Goal: Information Seeking & Learning: Learn about a topic

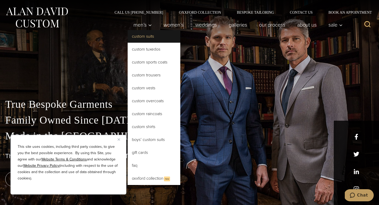
click at [151, 39] on link "Custom Suits" at bounding box center [154, 36] width 53 height 13
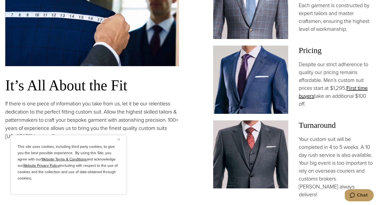
scroll to position [414, 0]
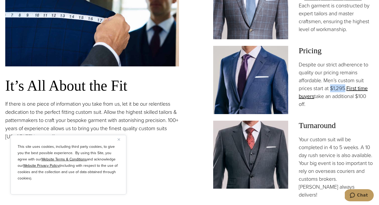
drag, startPoint x: 332, startPoint y: 90, endPoint x: 346, endPoint y: 91, distance: 13.7
click at [346, 91] on p "Despite our strict adherence to quality our pricing remains affordable. Men’s c…" at bounding box center [336, 84] width 75 height 47
click at [344, 112] on div "Pricing Despite our strict adherence to quality our pricing remains affordable.…" at bounding box center [336, 80] width 75 height 68
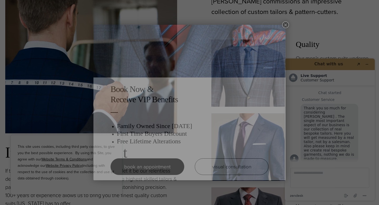
scroll to position [0, 0]
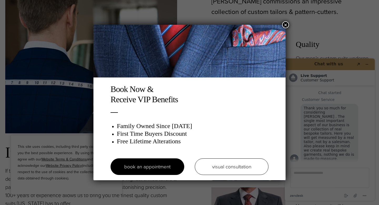
click at [287, 26] on button "×" at bounding box center [285, 24] width 7 height 7
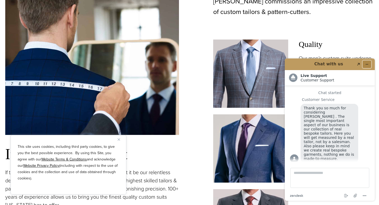
click at [366, 63] on icon "Minimize widget" at bounding box center [367, 64] width 4 height 4
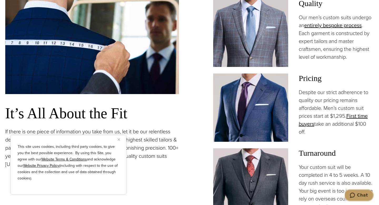
scroll to position [389, 0]
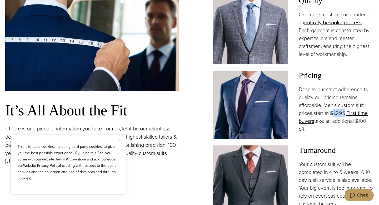
drag, startPoint x: 332, startPoint y: 115, endPoint x: 346, endPoint y: 115, distance: 13.7
click at [346, 115] on p "Despite our strict adherence to quality our pricing remains affordable. Men’s c…" at bounding box center [336, 108] width 75 height 47
drag, startPoint x: 346, startPoint y: 115, endPoint x: 331, endPoint y: 113, distance: 15.4
click at [331, 113] on p "Despite our strict adherence to quality our pricing remains affordable. Men’s c…" at bounding box center [336, 108] width 75 height 47
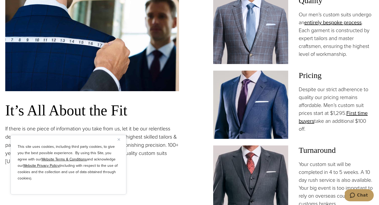
click at [337, 134] on div "Pricing Despite our strict adherence to quality our pricing remains affordable.…" at bounding box center [336, 105] width 75 height 68
click at [118, 140] on img "Close" at bounding box center [119, 139] width 2 height 2
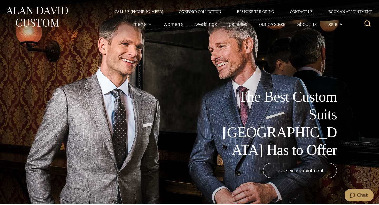
scroll to position [0, 0]
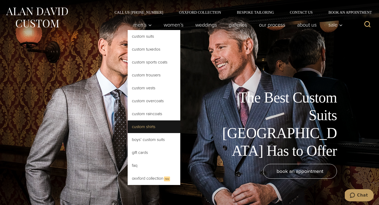
click at [155, 126] on link "Custom Shirts" at bounding box center [154, 126] width 53 height 13
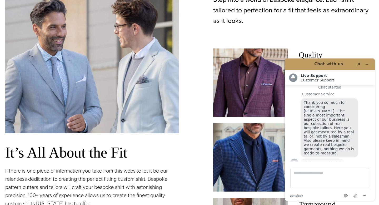
scroll to position [348, 0]
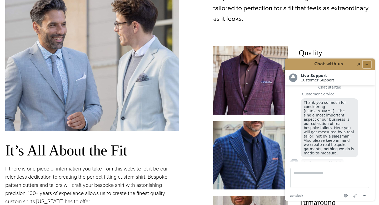
click at [366, 65] on icon "Minimize widget" at bounding box center [367, 64] width 4 height 4
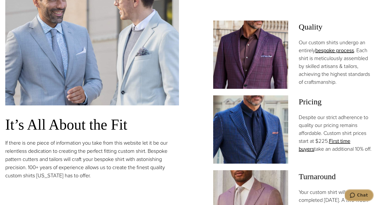
scroll to position [377, 0]
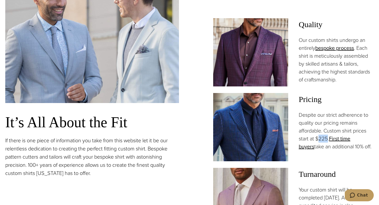
drag, startPoint x: 318, startPoint y: 141, endPoint x: 327, endPoint y: 141, distance: 9.5
click at [327, 141] on p "Despite our strict adherence to quality our pricing remains affordable. Custom …" at bounding box center [336, 131] width 75 height 40
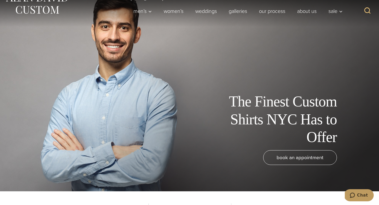
scroll to position [0, 0]
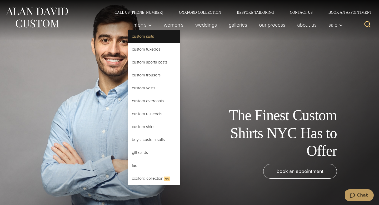
click at [159, 40] on link "Custom Suits" at bounding box center [154, 36] width 53 height 13
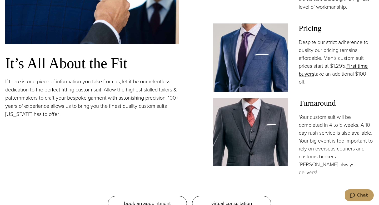
scroll to position [439, 0]
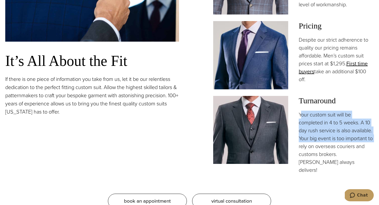
drag, startPoint x: 301, startPoint y: 115, endPoint x: 328, endPoint y: 145, distance: 40.7
click at [328, 145] on p "Your custom suit will be completed in 4 to 5 weeks. A 10 day rush service is al…" at bounding box center [336, 142] width 75 height 63
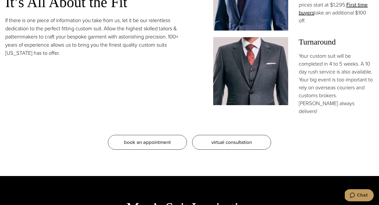
scroll to position [500, 0]
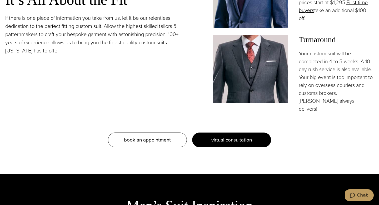
click at [245, 136] on span "virtual consultation" at bounding box center [231, 140] width 41 height 8
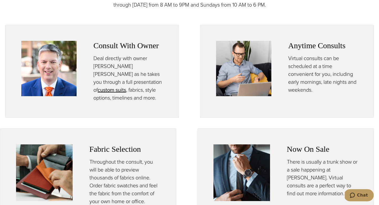
scroll to position [253, 0]
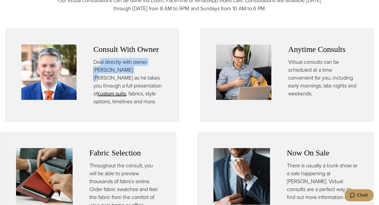
drag, startPoint x: 99, startPoint y: 63, endPoint x: 122, endPoint y: 68, distance: 22.9
click at [122, 68] on p "Deal directly with owner Alan David Horowitz as he takes you through a full pre…" at bounding box center [128, 81] width 70 height 47
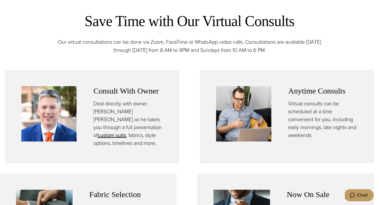
scroll to position [212, 0]
drag, startPoint x: 150, startPoint y: 103, endPoint x: 129, endPoint y: 111, distance: 22.3
click at [129, 111] on p "Deal directly with owner Alan David Horowitz as he takes you through a full pre…" at bounding box center [128, 122] width 70 height 47
click at [146, 124] on p "Deal directly with owner Alan David Horowitz as he takes you through a full pre…" at bounding box center [128, 122] width 70 height 47
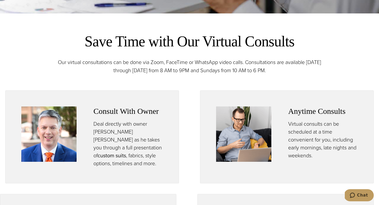
scroll to position [192, 0]
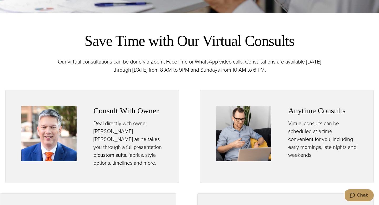
click at [114, 151] on link "custom suits opens in a new tab" at bounding box center [112, 155] width 28 height 8
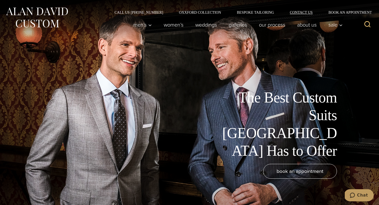
click at [308, 13] on link "Contact Us" at bounding box center [301, 13] width 39 height 4
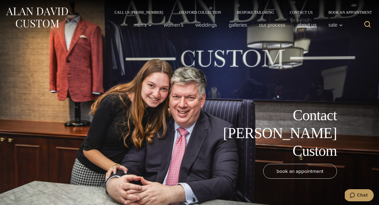
click at [303, 24] on link "About Us" at bounding box center [307, 24] width 31 height 11
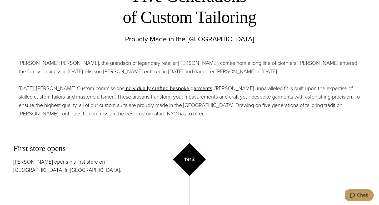
scroll to position [240, 0]
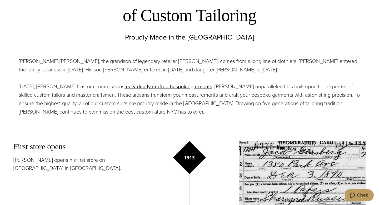
click at [144, 71] on p "Alan David Horowitz, the grandson of legendary retailer Moe Ginsburg, comes fro…" at bounding box center [190, 65] width 342 height 17
click at [138, 70] on p "Alan David Horowitz, the grandson of legendary retailer Moe Ginsburg, comes fro…" at bounding box center [190, 65] width 342 height 17
click at [159, 77] on div "Alan David Horowitz, the grandson of legendary retailer Moe Ginsburg, comes fro…" at bounding box center [190, 86] width 342 height 59
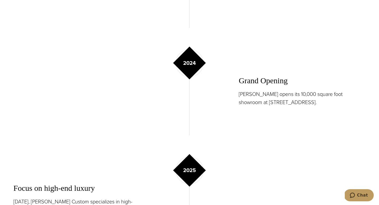
scroll to position [870, 0]
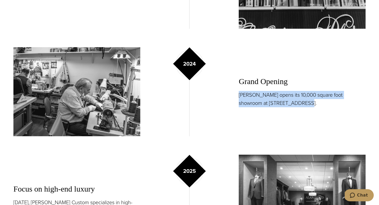
drag, startPoint x: 236, startPoint y: 95, endPoint x: 285, endPoint y: 106, distance: 49.7
click at [285, 106] on div "2024 Grand Opening Alan David opens its 10,000 square foot showroom at 515 Madi…" at bounding box center [189, 91] width 352 height 89
click at [285, 106] on p "Alan David opens its 10,000 square foot showroom at 515 Madison Avenue." at bounding box center [302, 99] width 127 height 16
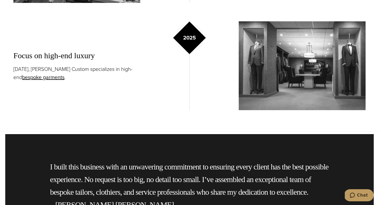
scroll to position [1007, 0]
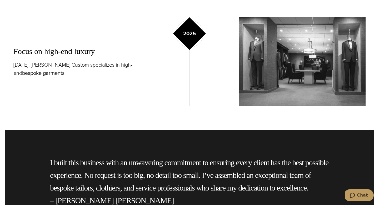
click at [55, 73] on link "bespoke garments" at bounding box center [43, 73] width 42 height 8
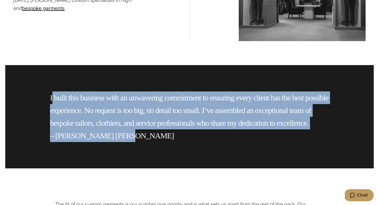
drag, startPoint x: 52, startPoint y: 96, endPoint x: 146, endPoint y: 134, distance: 101.7
click at [146, 134] on p "I built this business with an unwavering commitment to ensuring every client ha…" at bounding box center [189, 116] width 279 height 51
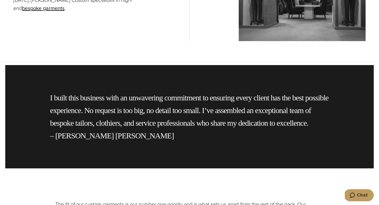
click at [146, 134] on p "I built this business with an unwavering commitment to ensuring every client ha…" at bounding box center [189, 116] width 279 height 51
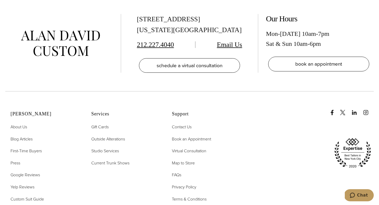
scroll to position [2128, 0]
